Goal: Information Seeking & Learning: Compare options

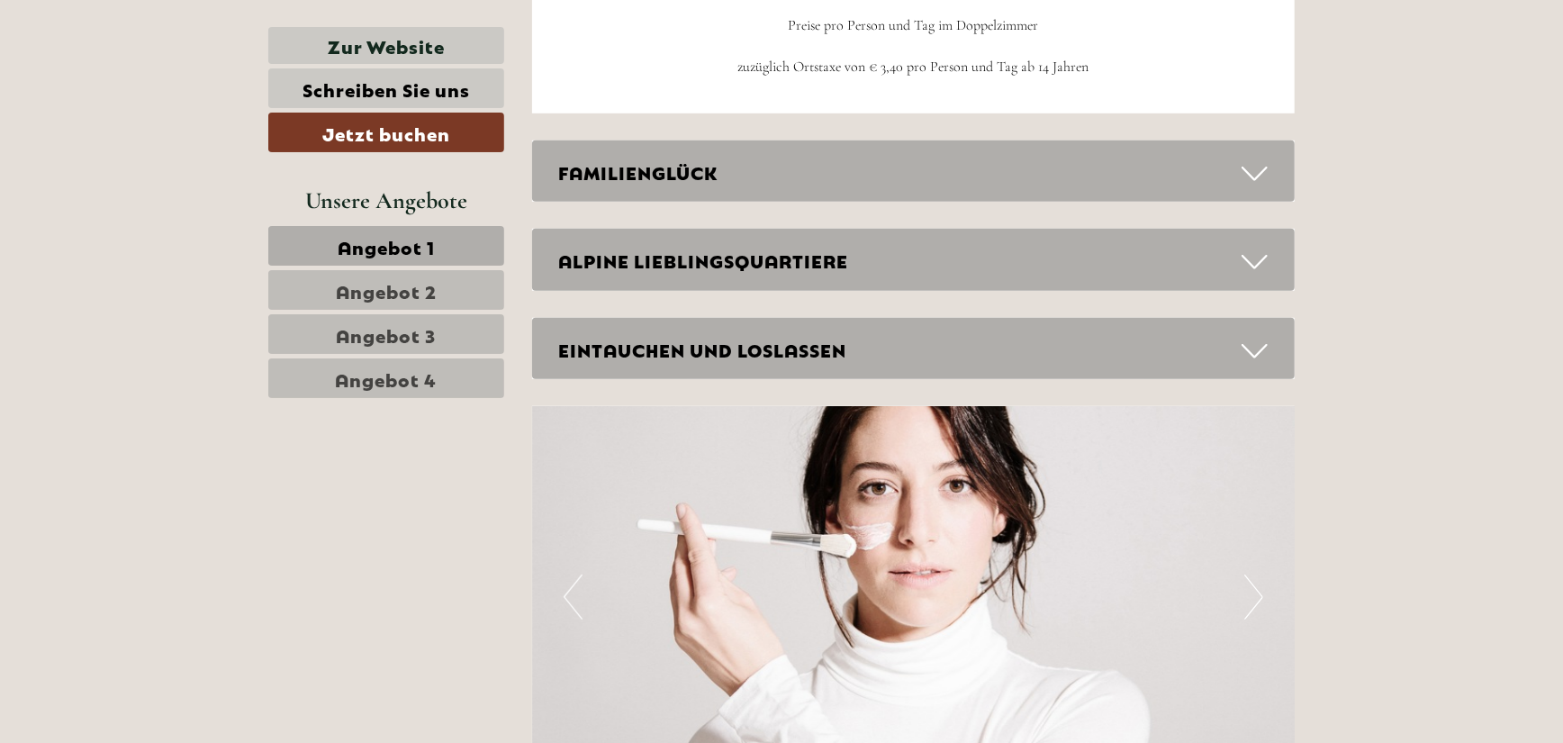
scroll to position [4952, 0]
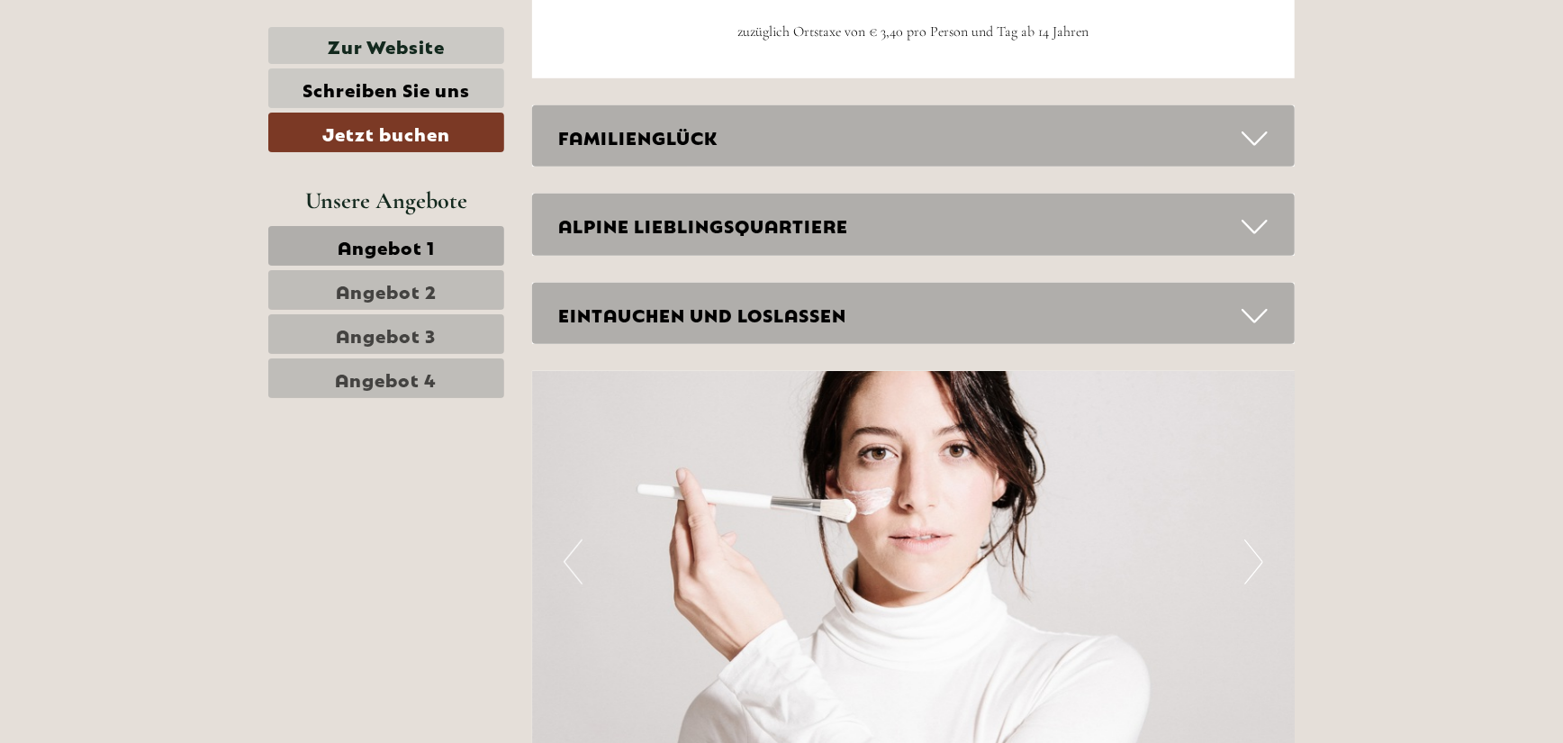
click at [1259, 134] on icon at bounding box center [1254, 138] width 26 height 31
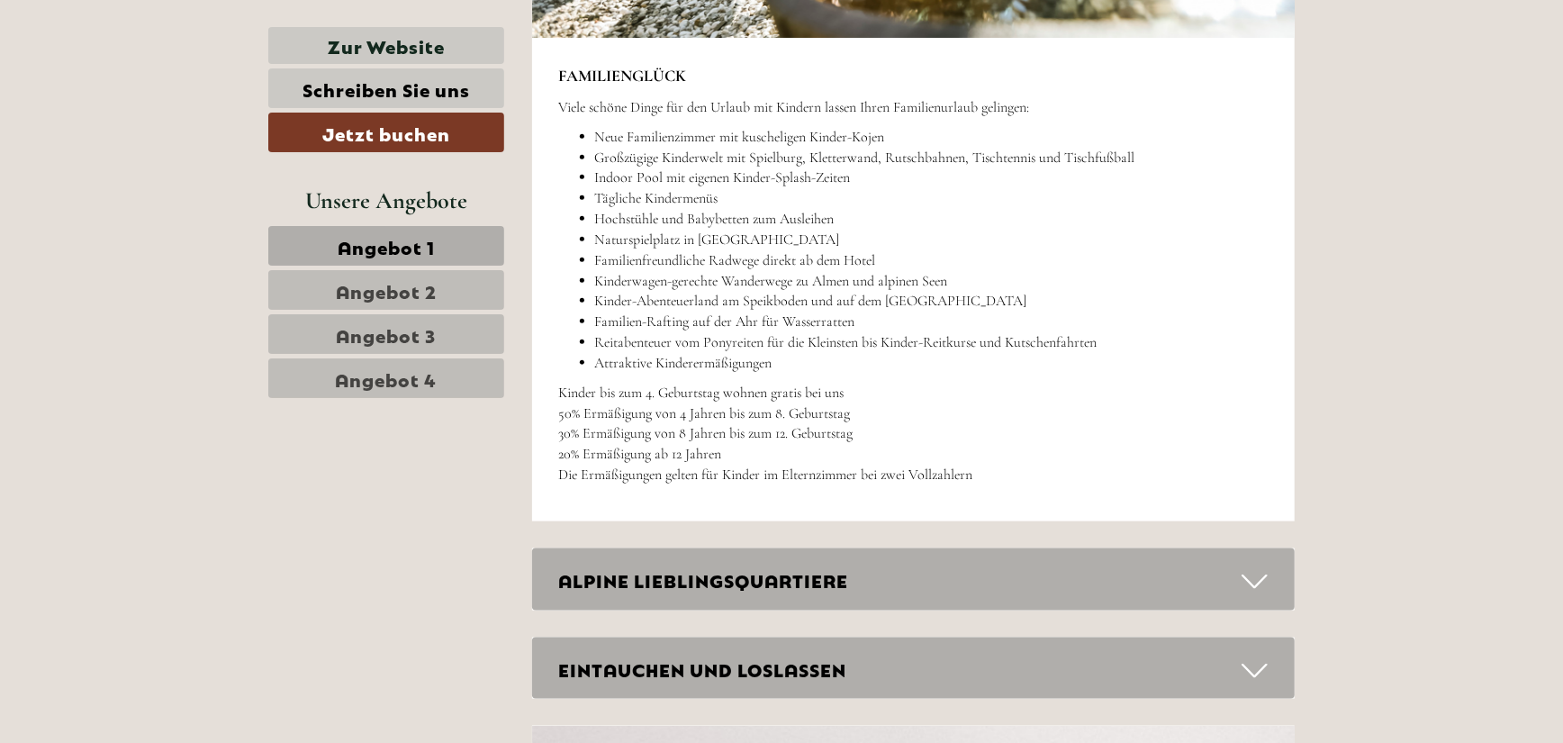
scroll to position [5582, 0]
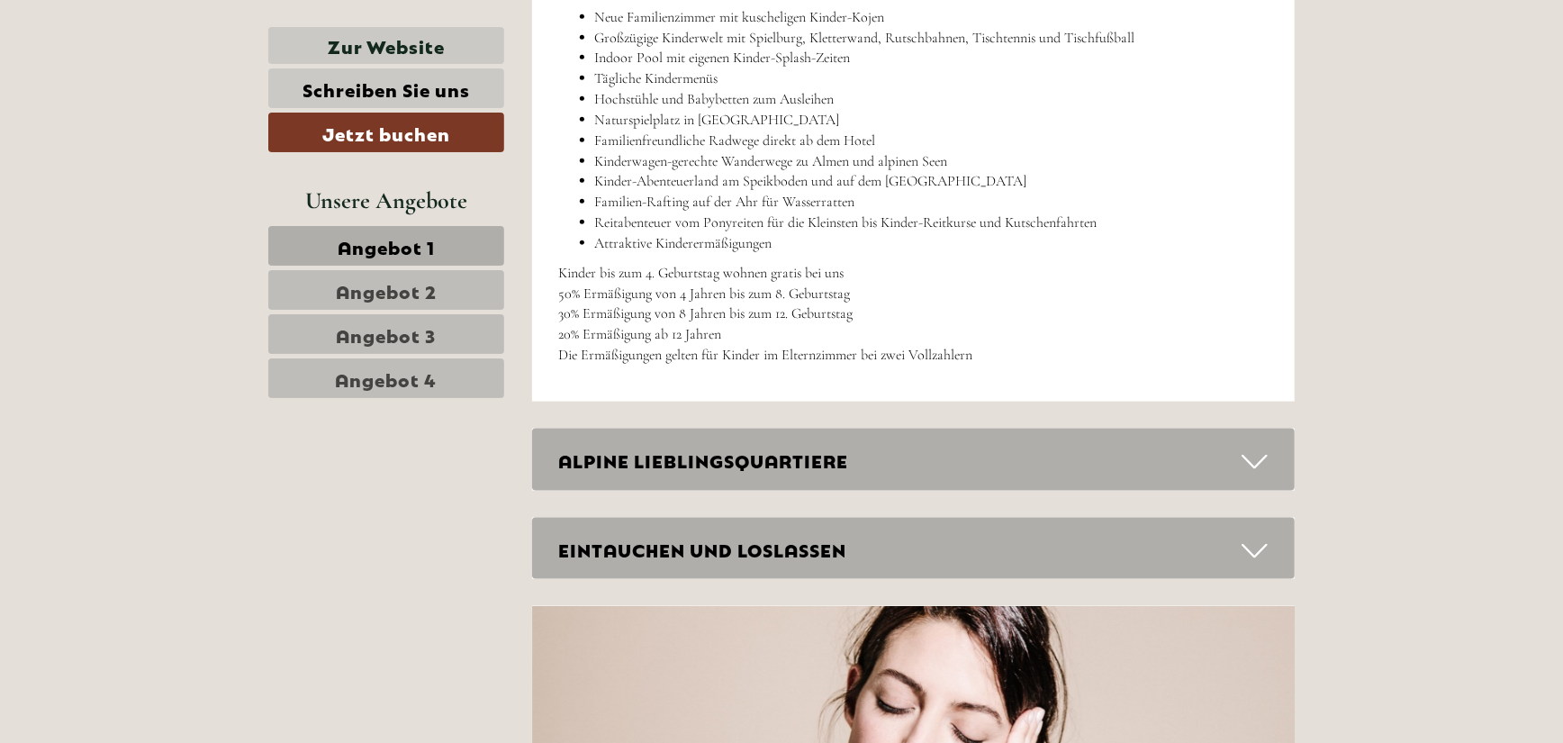
click at [1257, 461] on icon at bounding box center [1254, 461] width 26 height 31
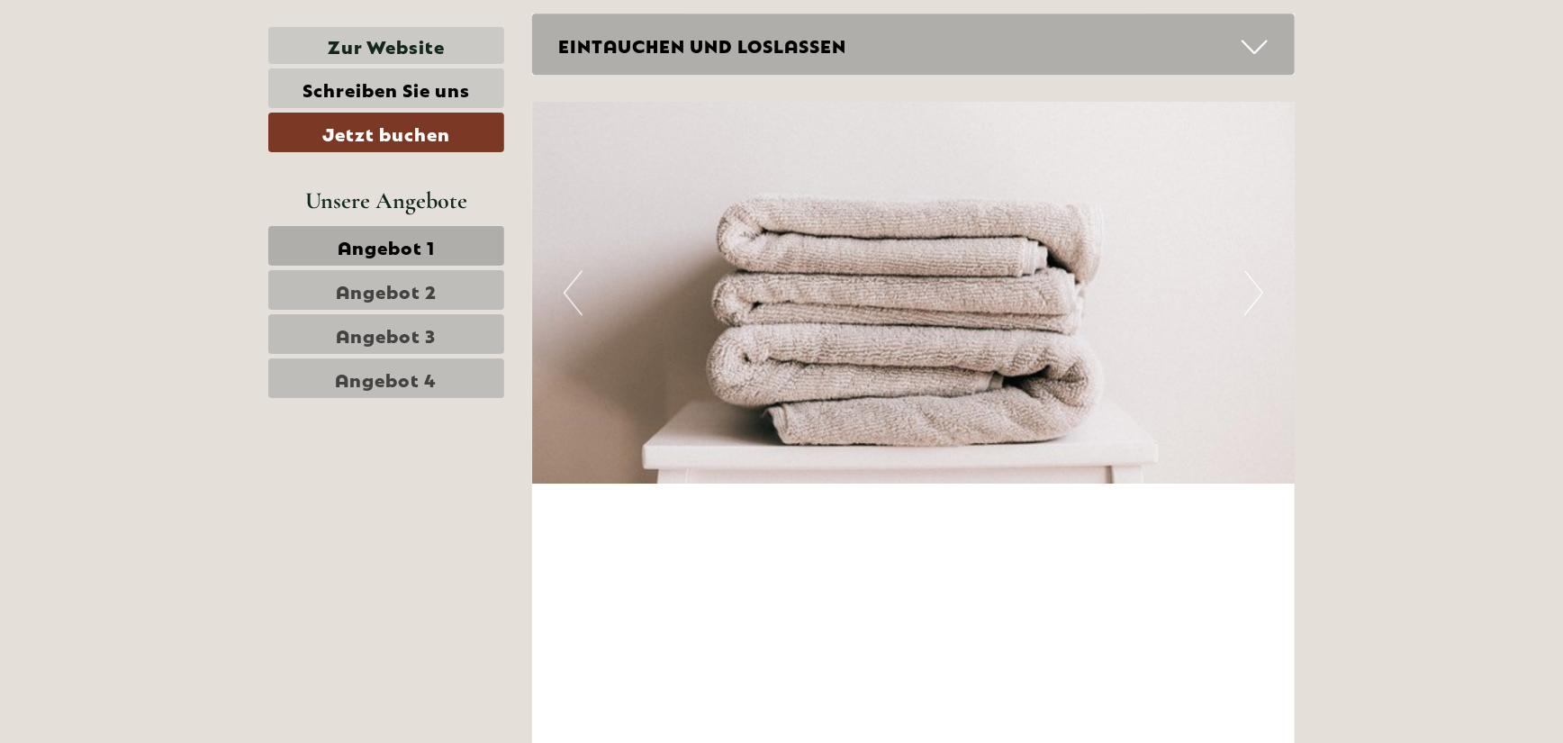
scroll to position [7472, 0]
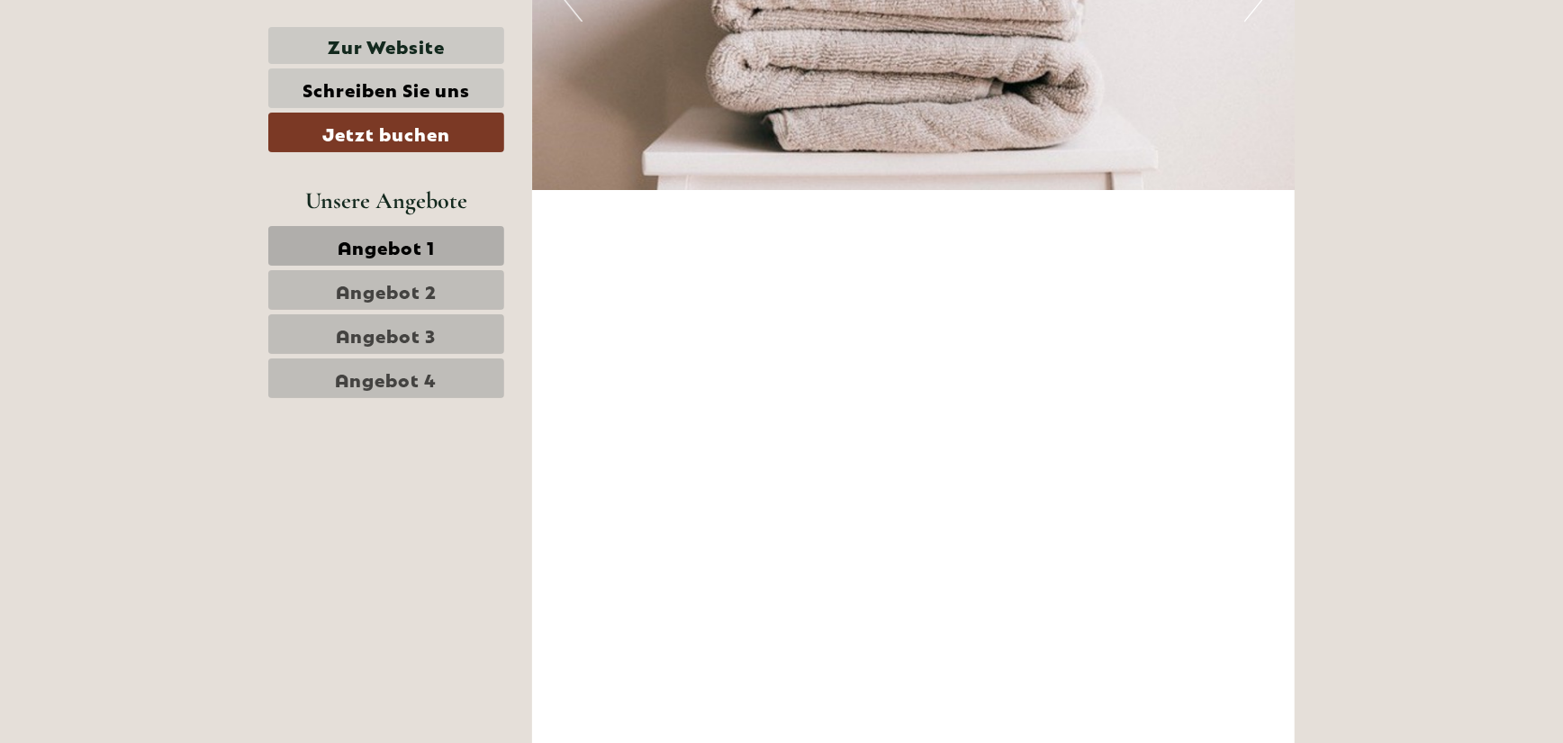
click at [400, 247] on span "Angebot 1" at bounding box center [386, 245] width 97 height 25
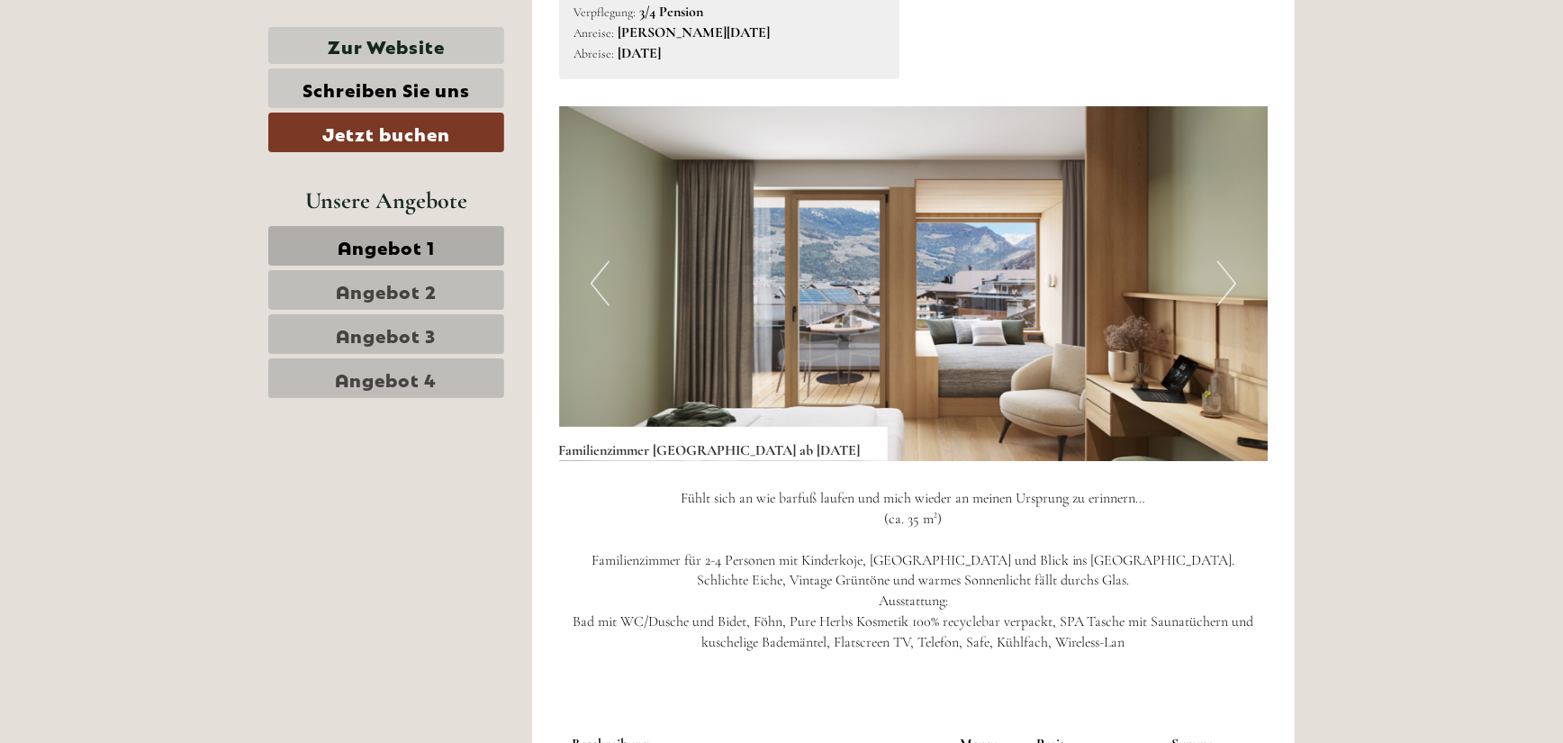
scroll to position [1276, 0]
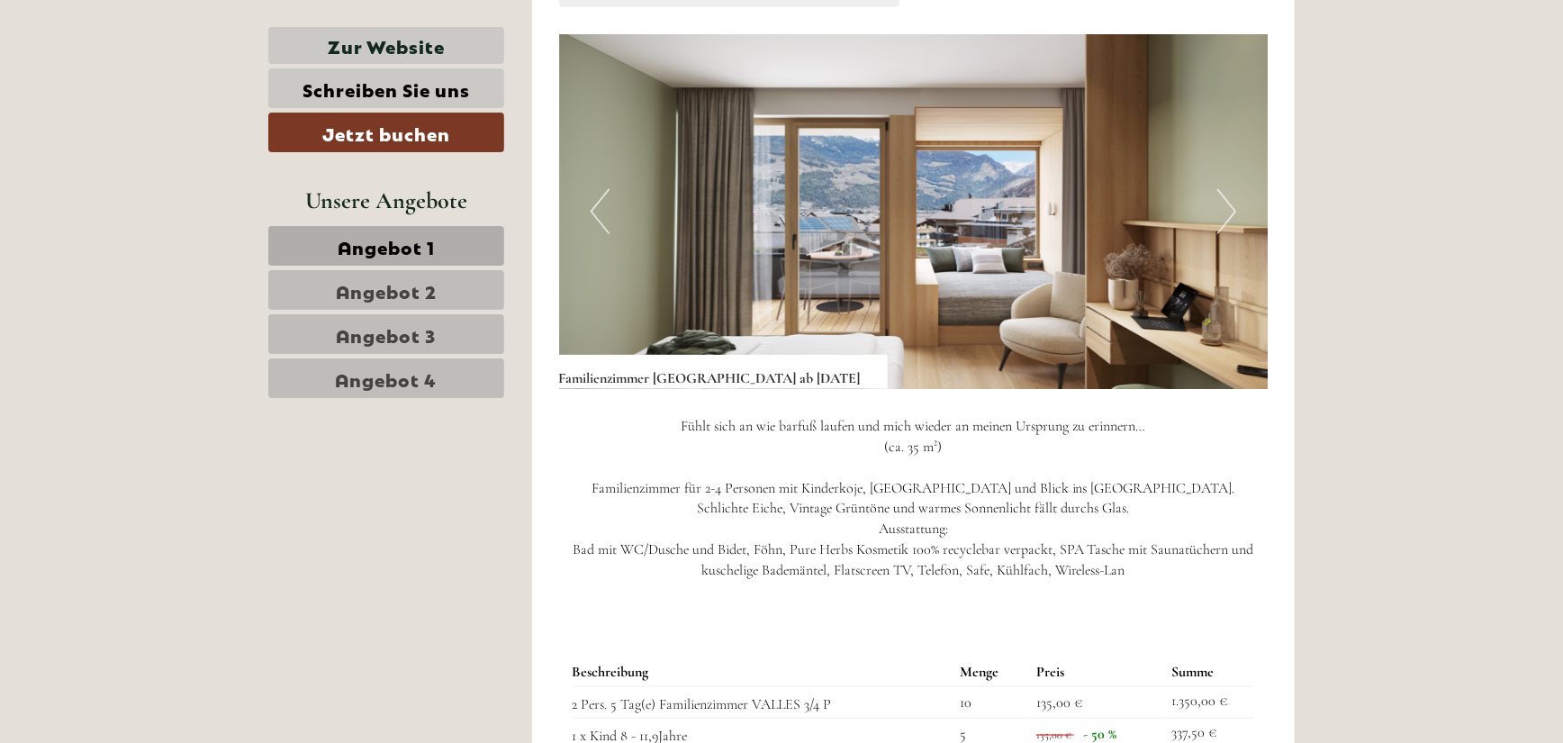
click at [1220, 208] on button "Next" at bounding box center [1226, 211] width 19 height 45
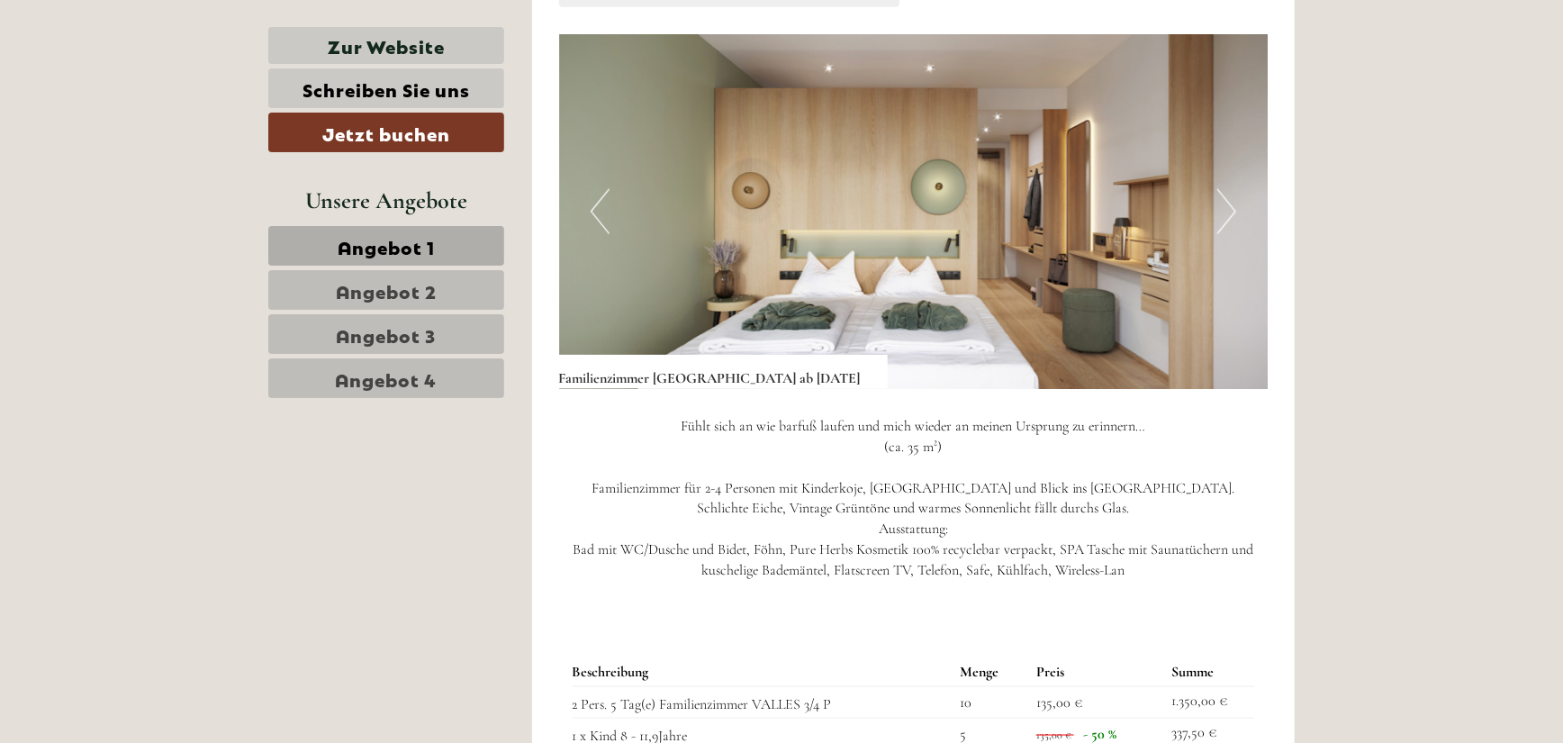
click at [1229, 207] on button "Next" at bounding box center [1226, 211] width 19 height 45
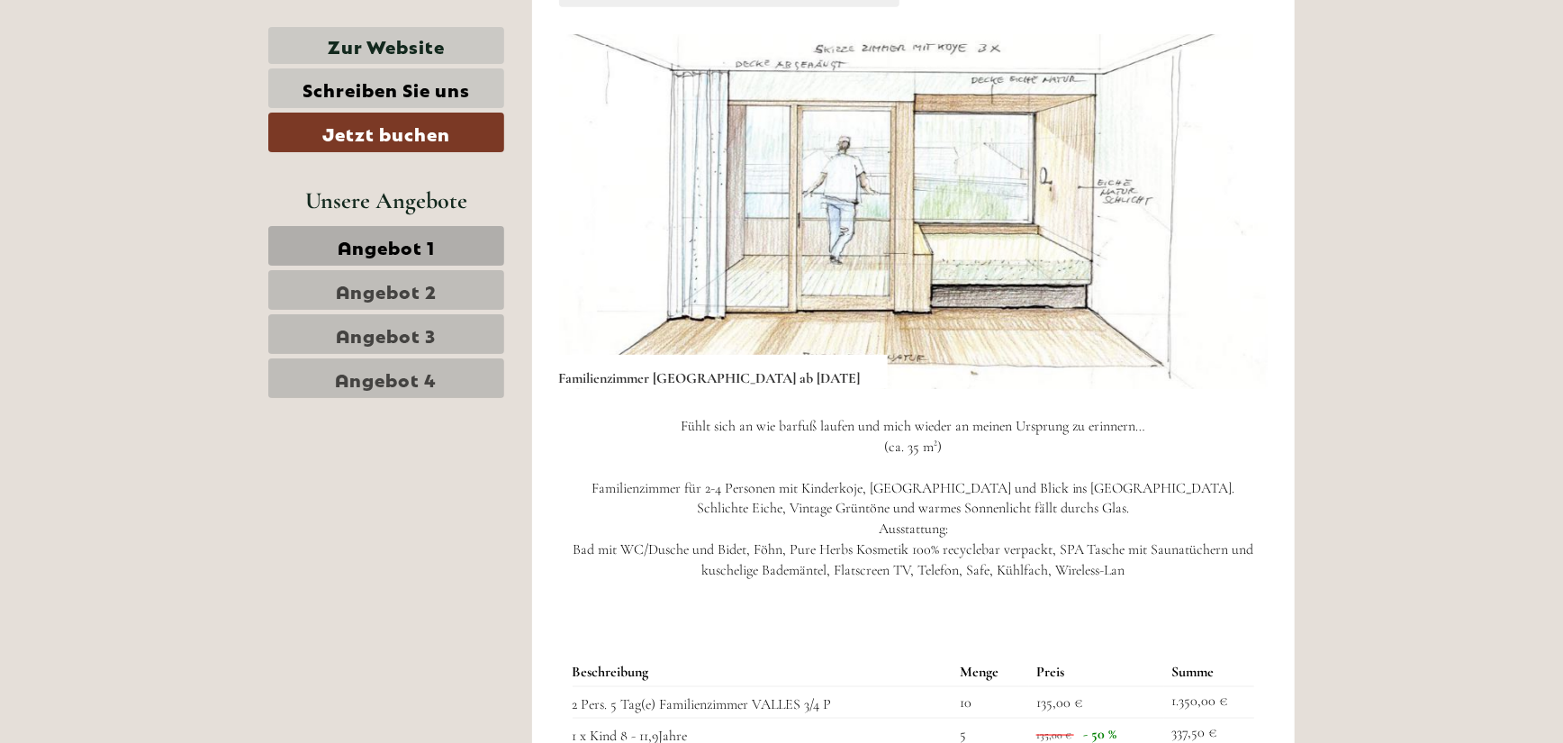
click at [1229, 207] on button "Next" at bounding box center [1226, 211] width 19 height 45
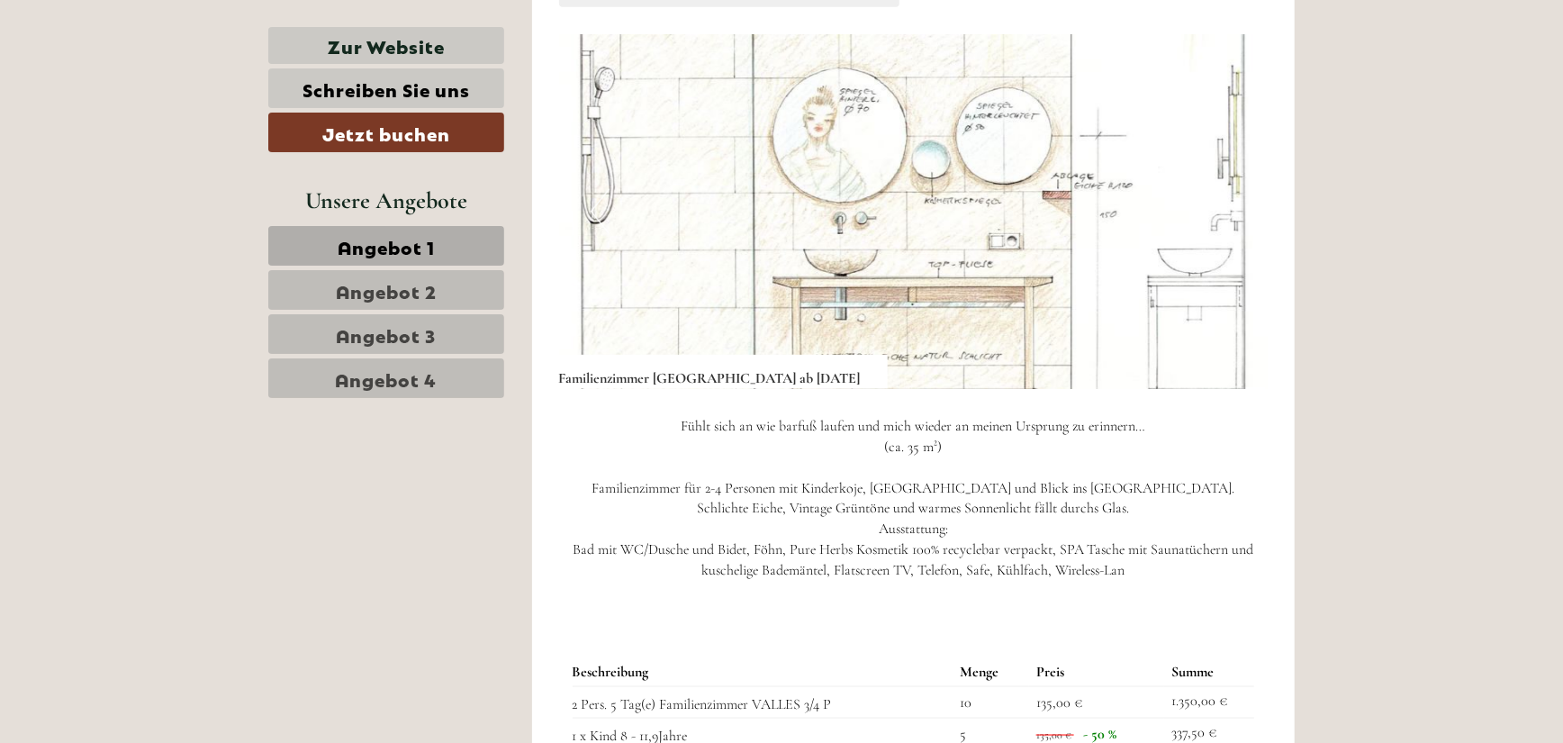
click at [1229, 207] on button "Next" at bounding box center [1226, 211] width 19 height 45
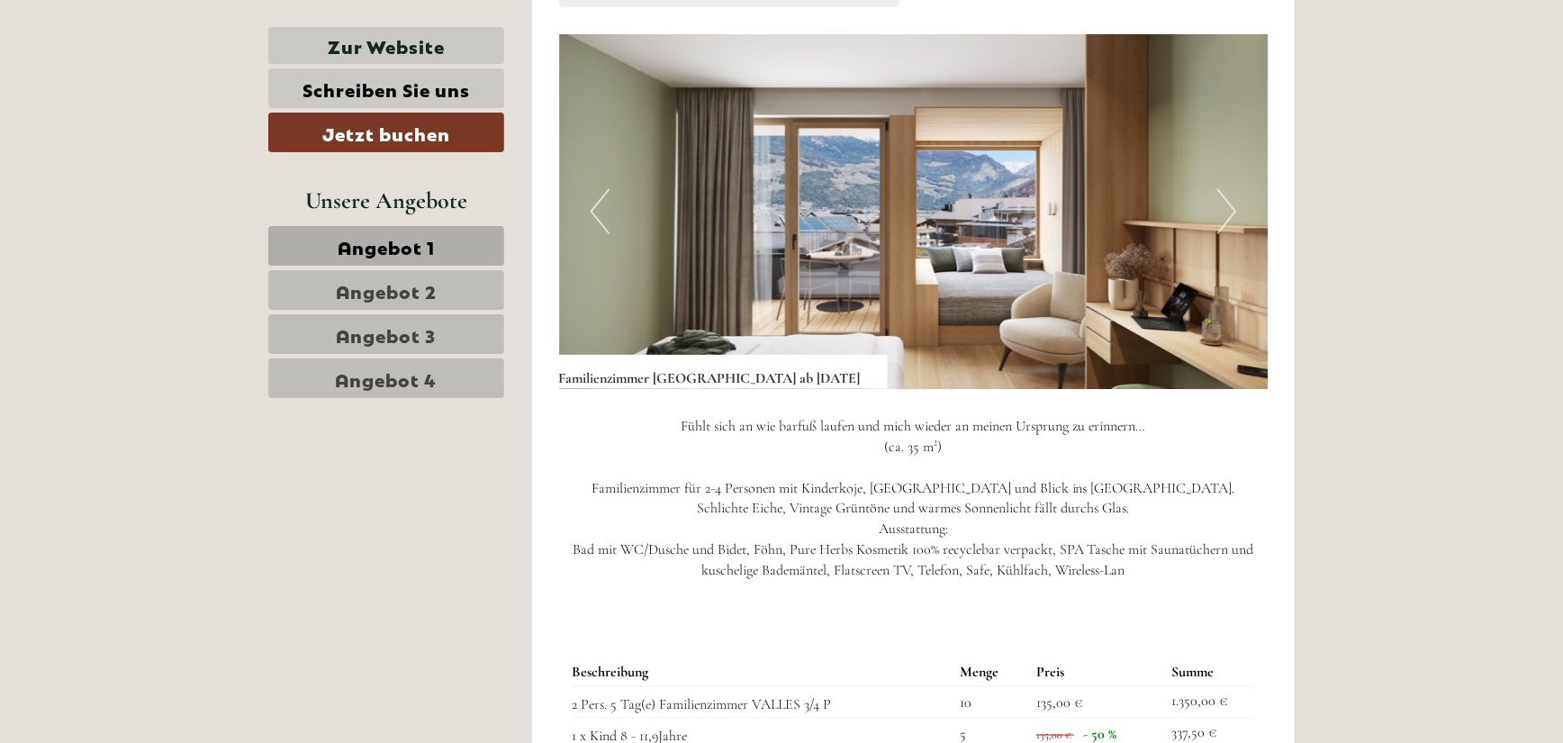
click at [1229, 207] on button "Next" at bounding box center [1226, 211] width 19 height 45
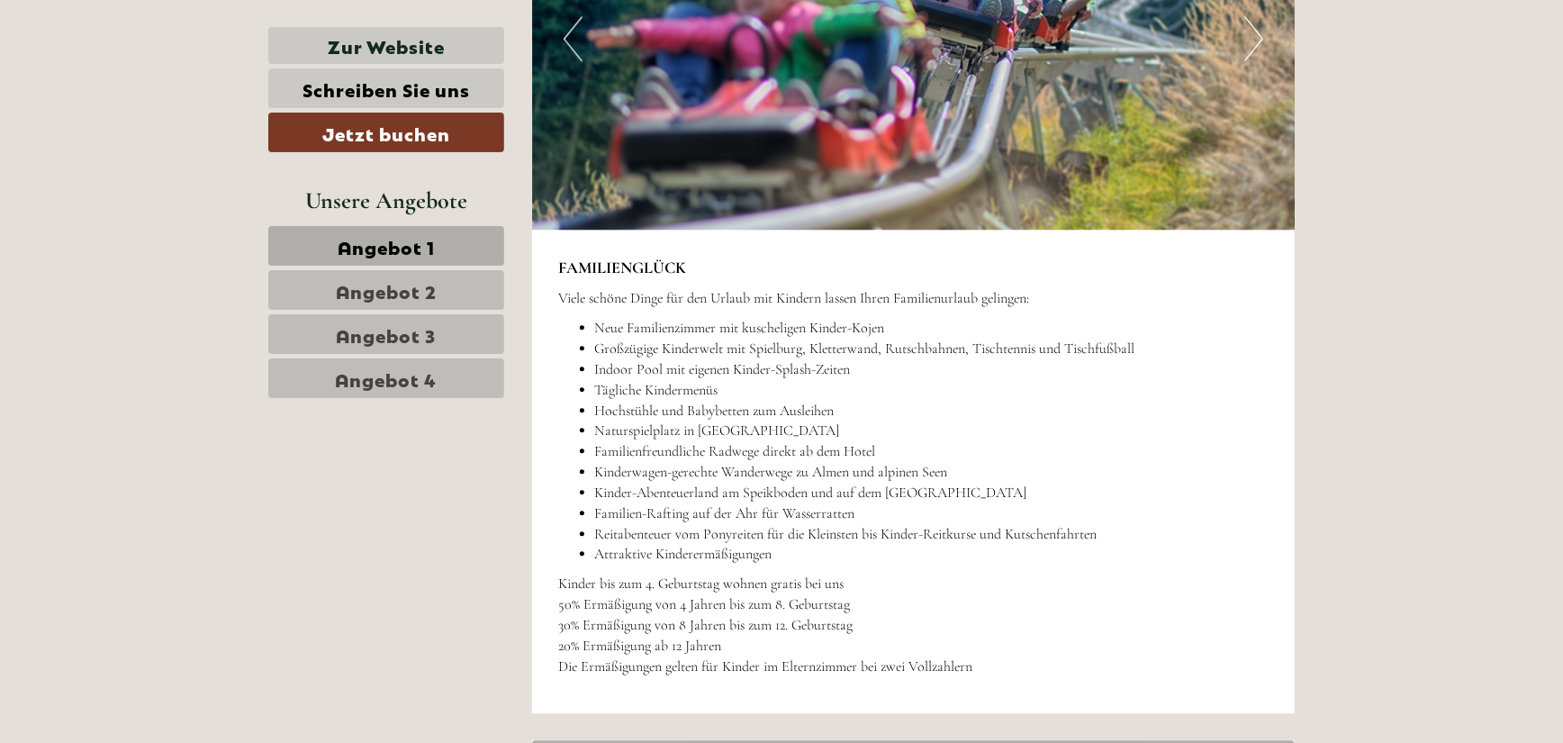
scroll to position [2716, 0]
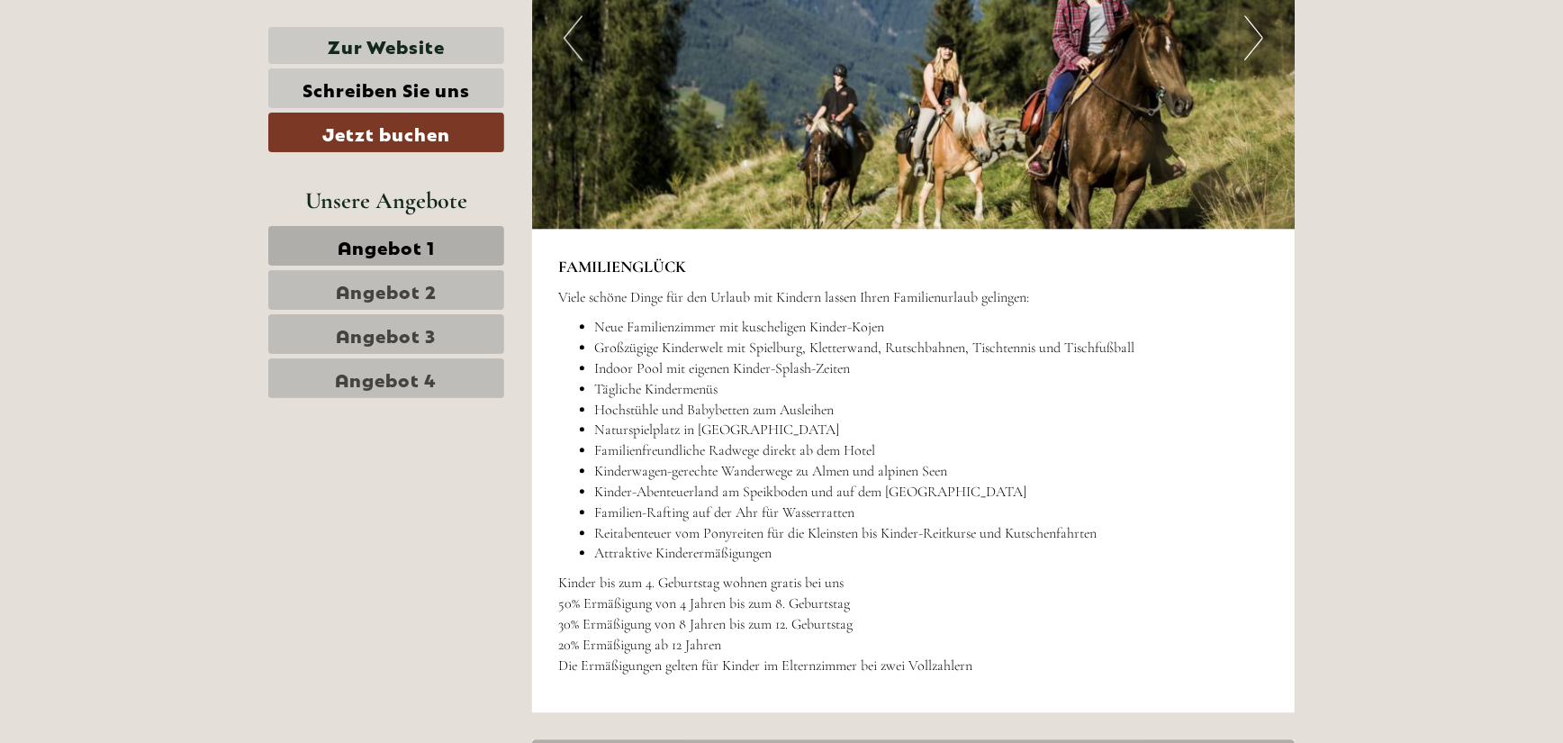
click at [391, 290] on span "Angebot 2" at bounding box center [386, 289] width 101 height 25
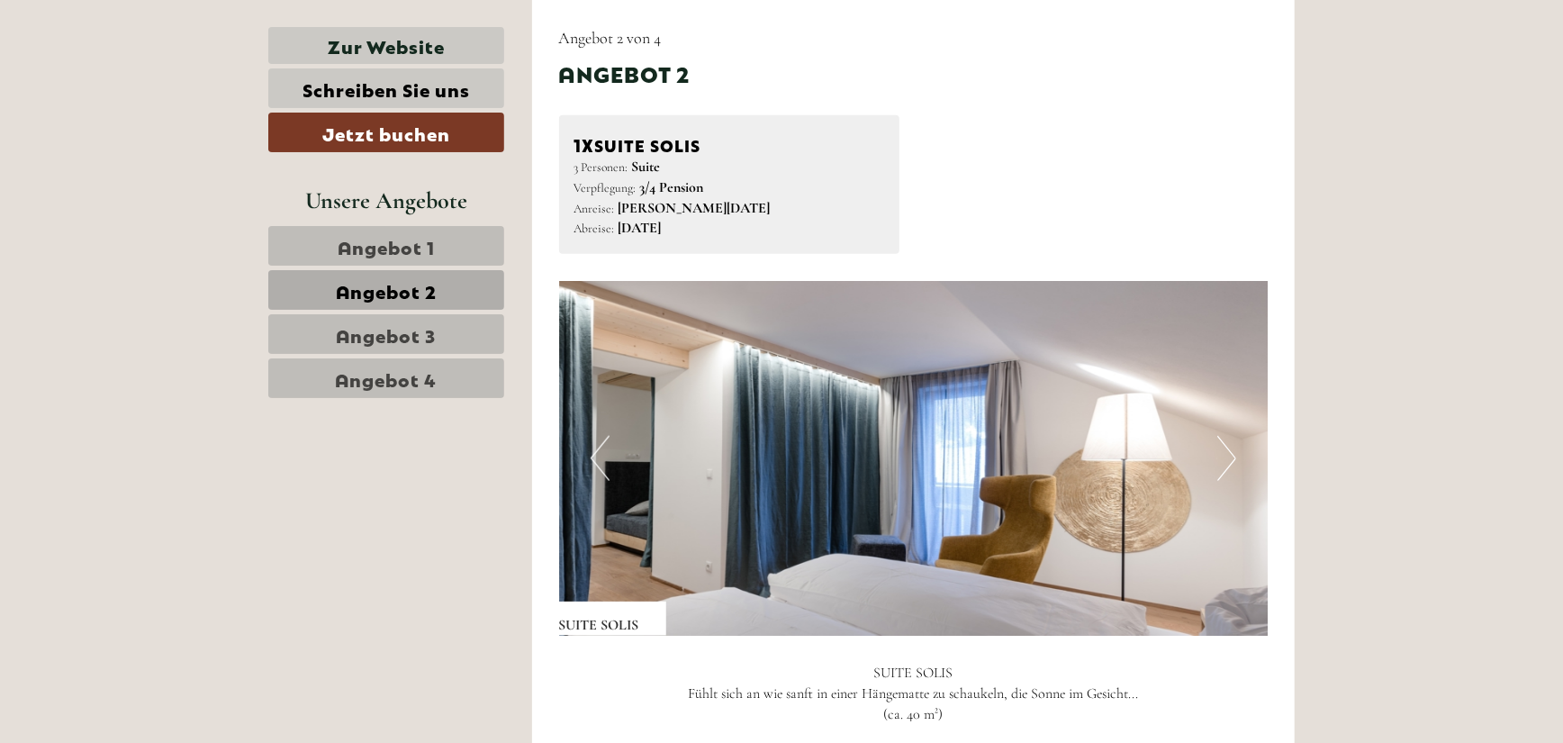
click at [401, 322] on span "Angebot 3" at bounding box center [387, 333] width 100 height 25
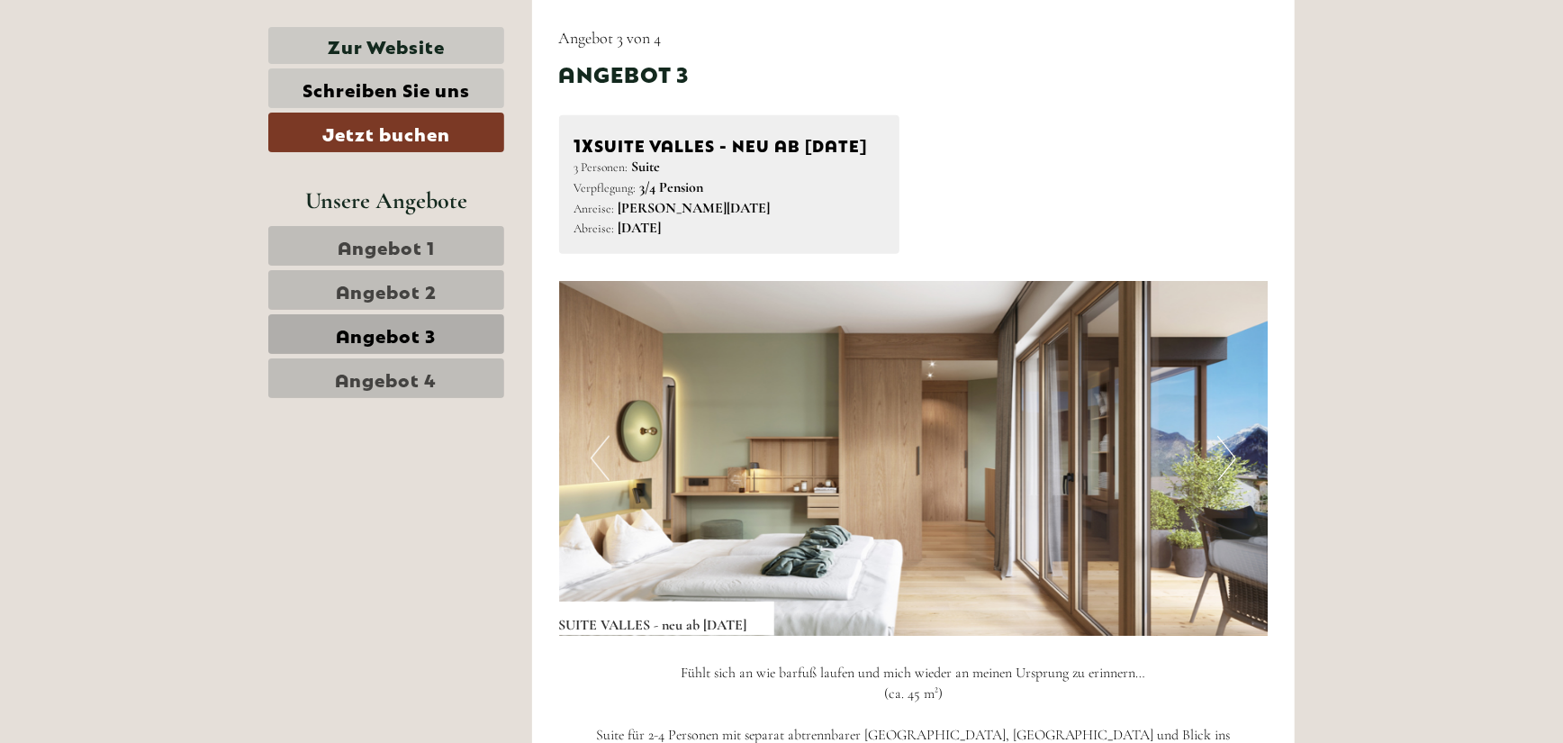
click at [386, 378] on span "Angebot 4" at bounding box center [387, 377] width 102 height 25
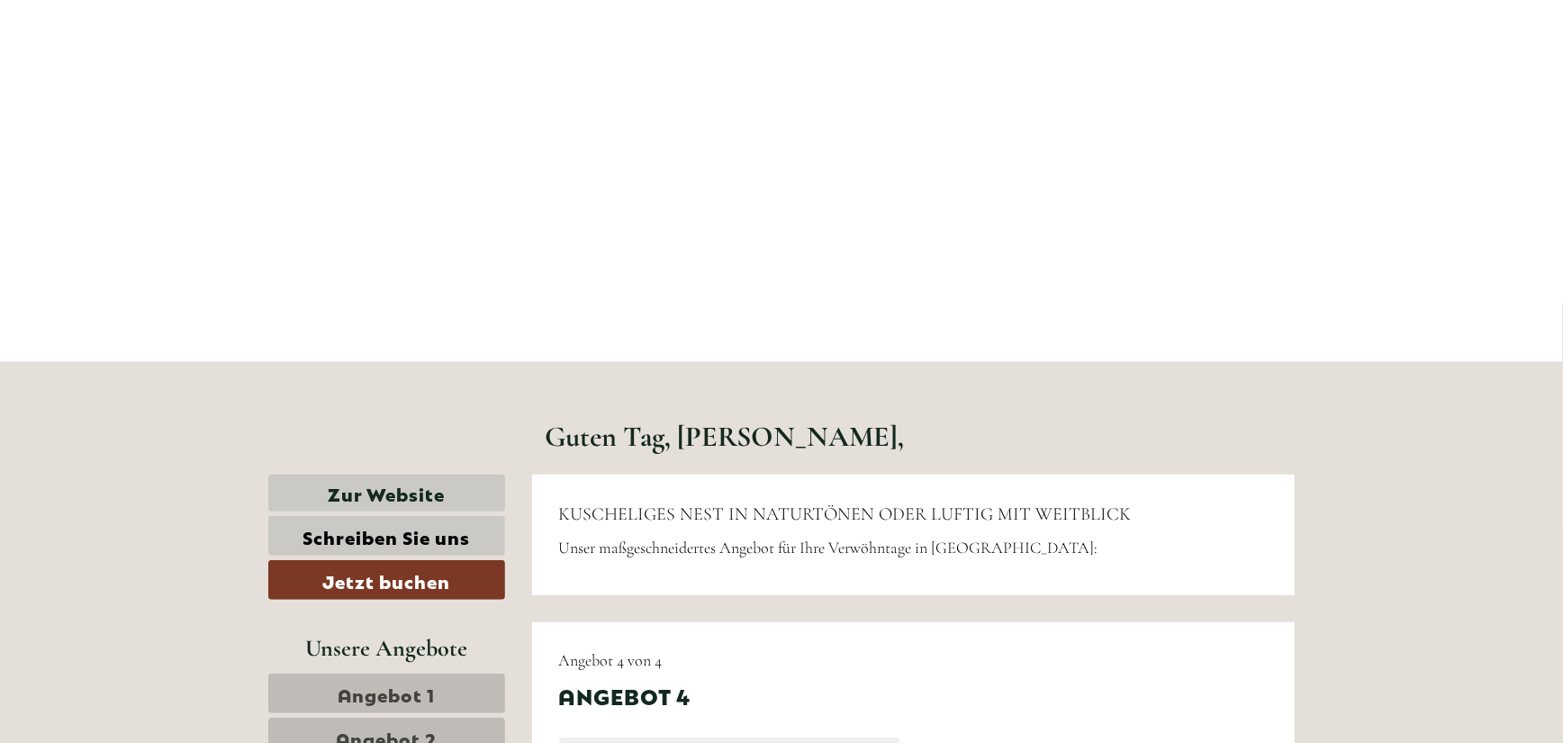
scroll to position [540, 0]
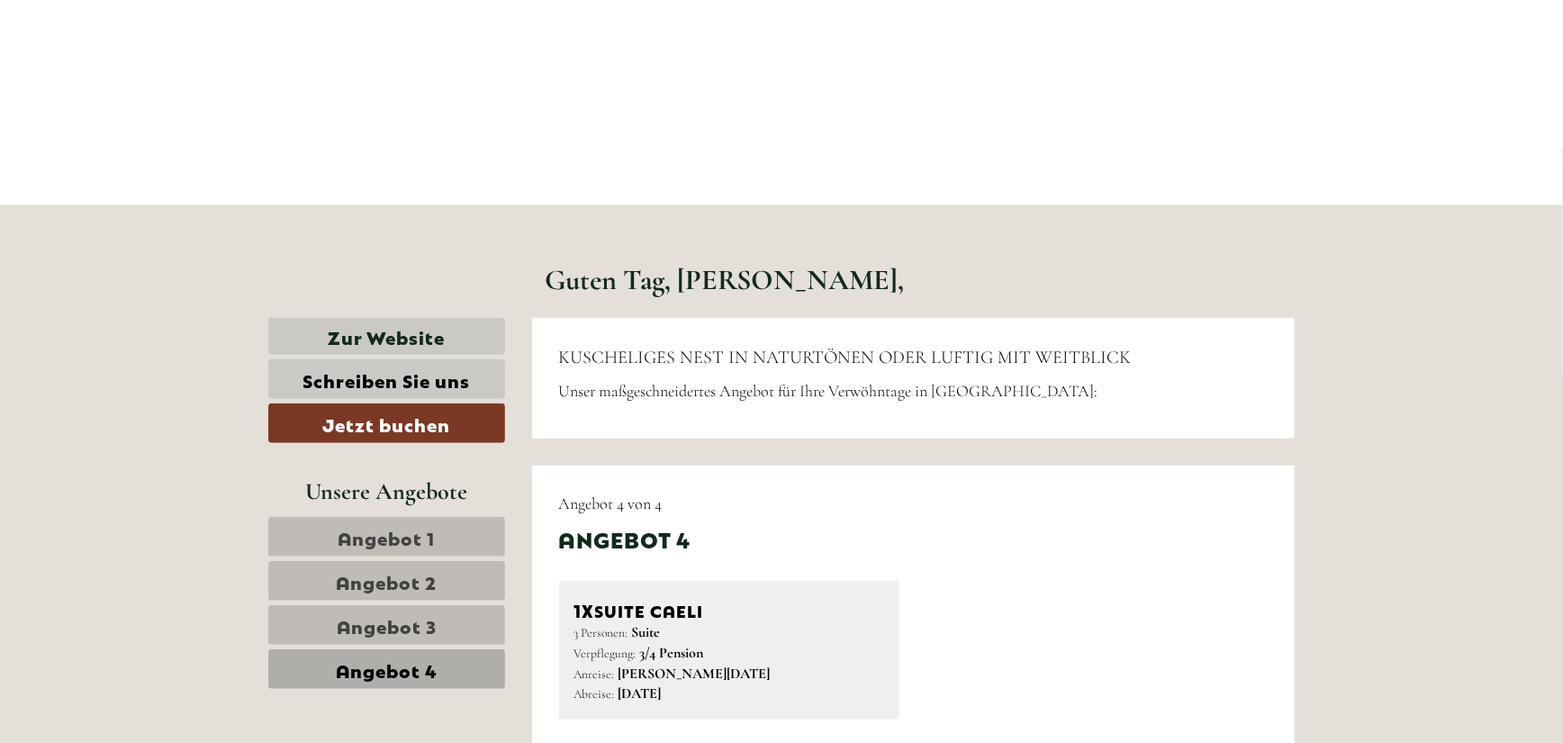
click at [385, 528] on span "Angebot 1" at bounding box center [386, 536] width 97 height 25
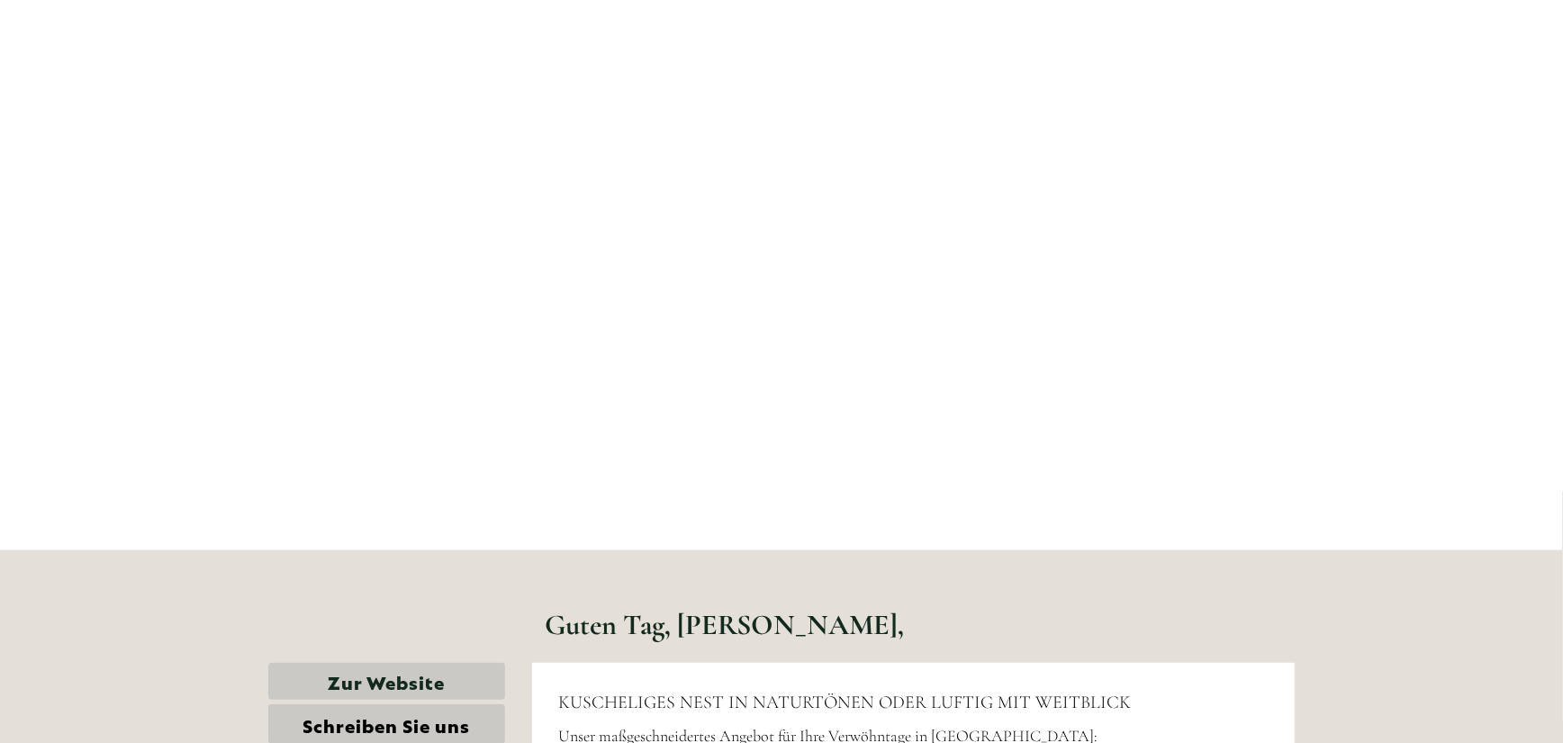
scroll to position [0, 0]
